Goal: Task Accomplishment & Management: Use online tool/utility

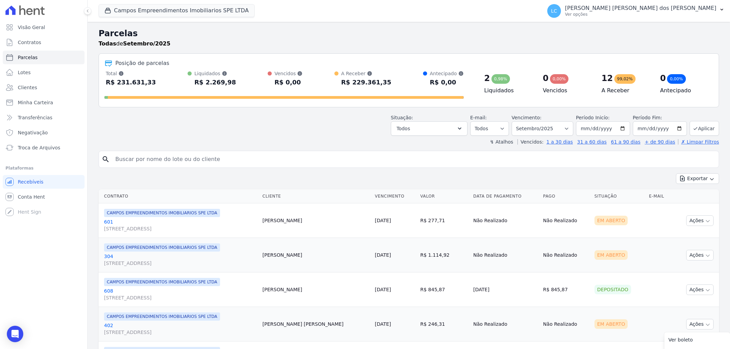
select select
click at [186, 17] on button "Campos Empreendimentos Imobiliarios SPE LTDA" at bounding box center [177, 10] width 156 height 13
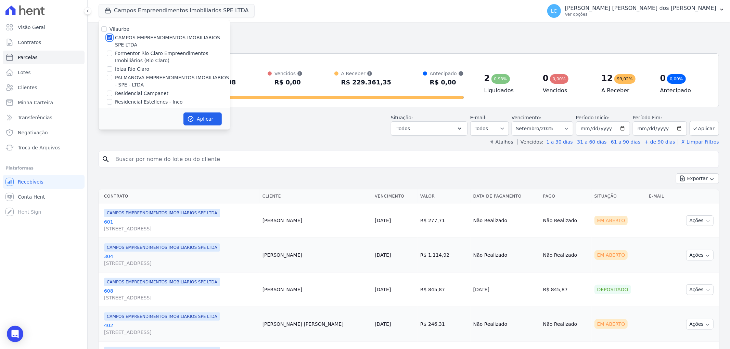
click at [110, 38] on input "CAMPOS EMPREENDIMENTOS IMOBILIARIOS SPE LTDA" at bounding box center [109, 37] width 5 height 5
checkbox input "false"
click at [108, 77] on input "PALMANOVA EMPREENDIMENTOS IMOBILIARIOS - SPE - LTDA" at bounding box center [109, 77] width 5 height 5
checkbox input "true"
click at [193, 121] on icon "button" at bounding box center [190, 119] width 7 height 7
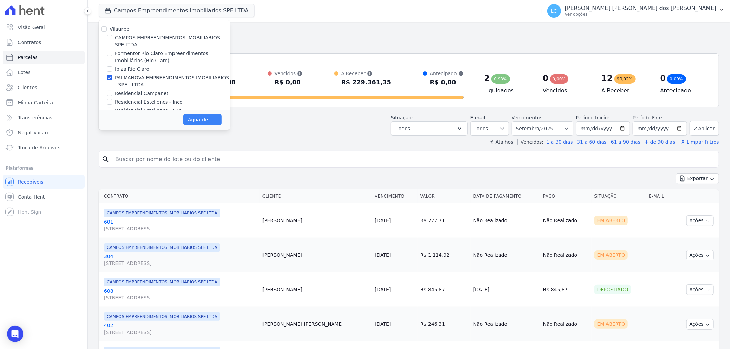
select select
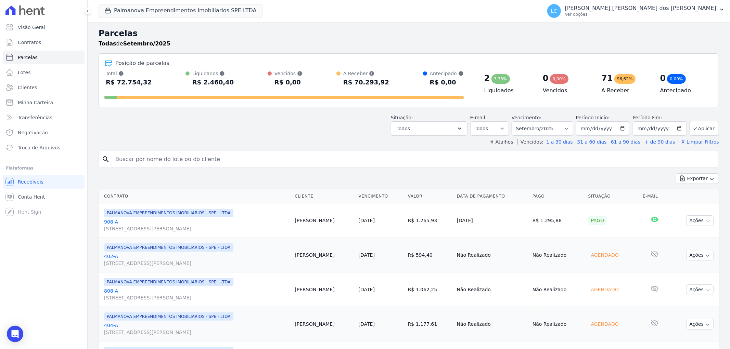
click at [169, 155] on input "search" at bounding box center [413, 160] width 605 height 14
paste input "[PERSON_NAME]"
type input "[PERSON_NAME]"
select select
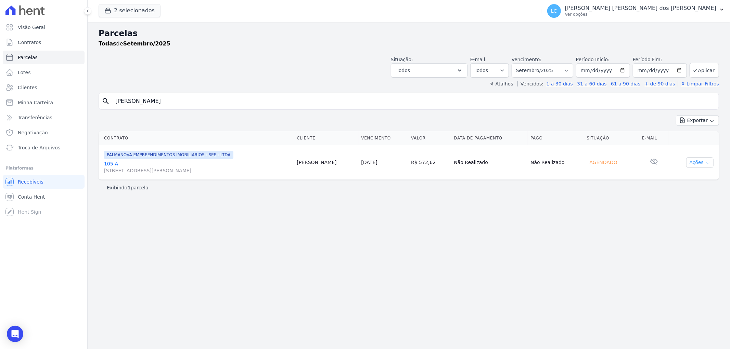
click at [692, 165] on button "Ações" at bounding box center [699, 162] width 27 height 11
click at [702, 177] on link "Ver boleto" at bounding box center [697, 178] width 66 height 13
